Goal: Task Accomplishment & Management: Manage account settings

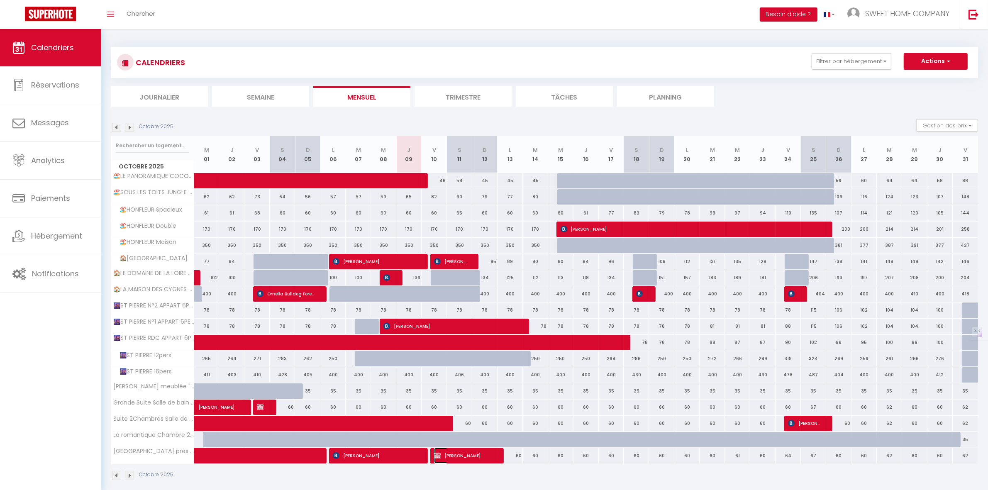
click at [452, 460] on span "[PERSON_NAME]" at bounding box center [463, 456] width 59 height 16
select select "OK"
select select "KO"
select select "0"
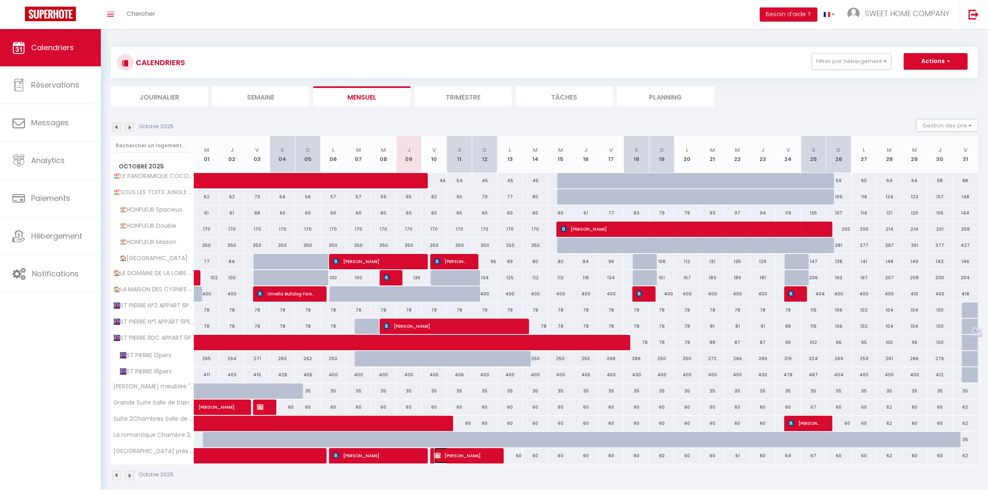
select select "1"
select select
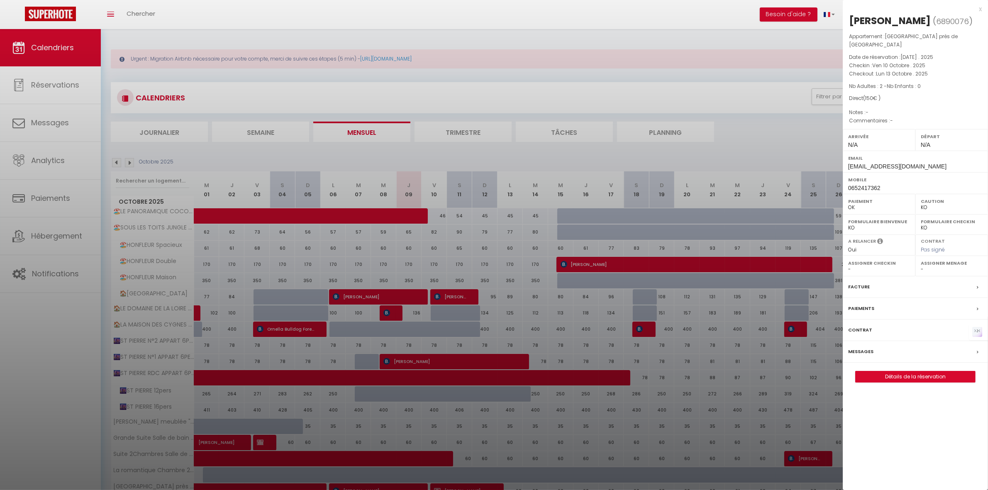
click at [762, 150] on div at bounding box center [494, 245] width 988 height 490
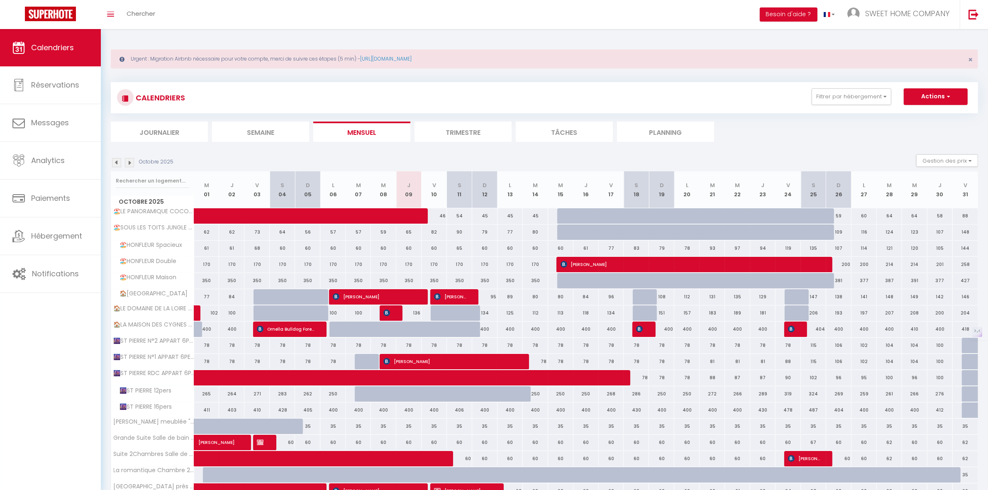
scroll to position [46, 0]
